Goal: Task Accomplishment & Management: Manage account settings

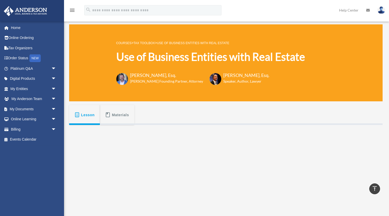
scroll to position [79, 0]
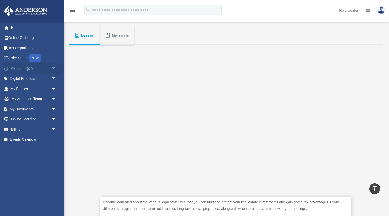
click at [53, 69] on span "arrow_drop_down" at bounding box center [56, 68] width 10 height 11
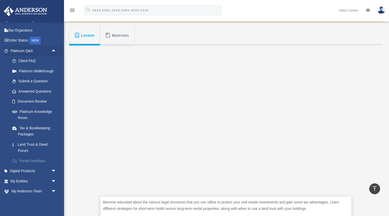
scroll to position [15, 0]
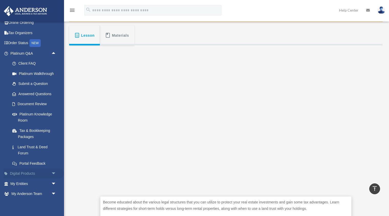
click at [41, 174] on link "Digital Products arrow_drop_down" at bounding box center [34, 173] width 60 height 10
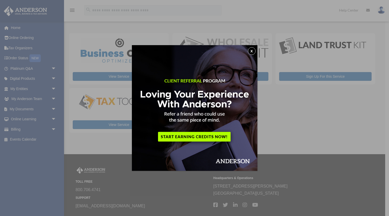
click at [252, 55] on button "x" at bounding box center [252, 51] width 8 height 8
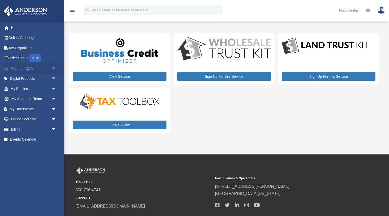
click at [51, 68] on span "arrow_drop_down" at bounding box center [56, 68] width 10 height 11
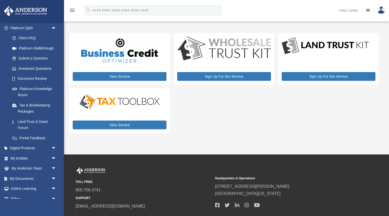
scroll to position [42, 0]
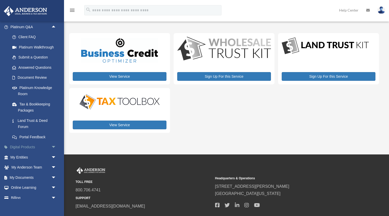
click at [51, 146] on span "arrow_drop_down" at bounding box center [56, 147] width 10 height 11
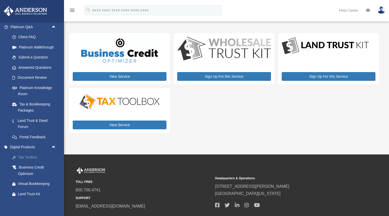
click at [27, 157] on div "Tax Toolbox" at bounding box center [38, 157] width 40 height 6
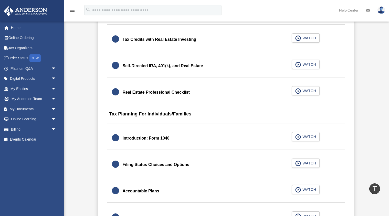
scroll to position [566, 0]
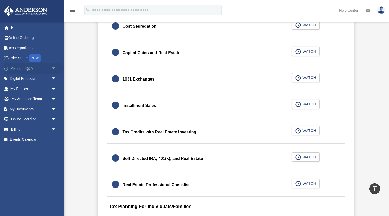
click at [51, 67] on span "arrow_drop_down" at bounding box center [56, 68] width 10 height 11
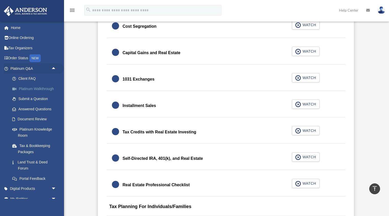
click at [40, 87] on link "Platinum Walkthrough" at bounding box center [35, 89] width 57 height 10
click at [28, 131] on link "Platinum Knowledge Room" at bounding box center [35, 132] width 57 height 16
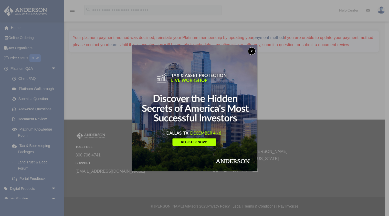
click at [251, 51] on button "x" at bounding box center [252, 51] width 8 height 8
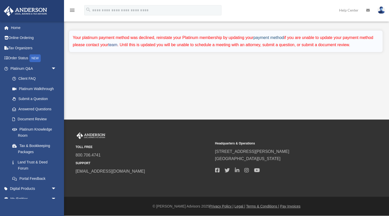
click at [270, 38] on link "payment method" at bounding box center [269, 37] width 30 height 4
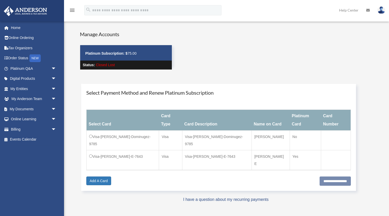
click at [101, 150] on td "Visa-[PERSON_NAME]-E-7643" at bounding box center [123, 160] width 73 height 20
click at [92, 150] on td "Visa-[PERSON_NAME]-E-7643" at bounding box center [123, 160] width 73 height 20
click at [326, 176] on input "**********" at bounding box center [335, 180] width 31 height 9
